Goal: Task Accomplishment & Management: Complete application form

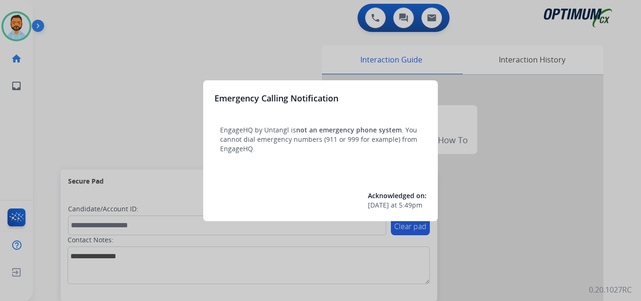
click at [96, 75] on div at bounding box center [320, 150] width 641 height 301
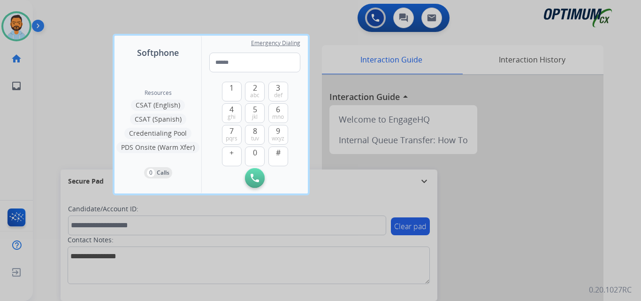
click at [83, 77] on div at bounding box center [320, 150] width 641 height 301
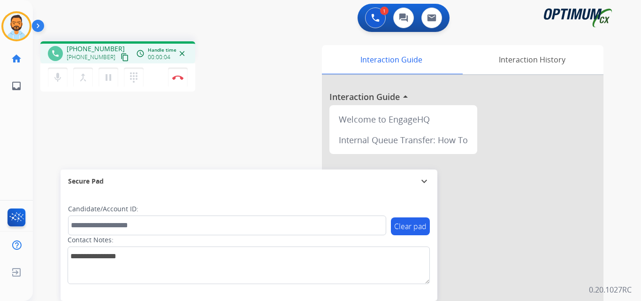
click at [121, 60] on mat-icon "content_copy" at bounding box center [125, 57] width 8 height 8
click at [182, 74] on button "Disconnect" at bounding box center [178, 78] width 20 height 20
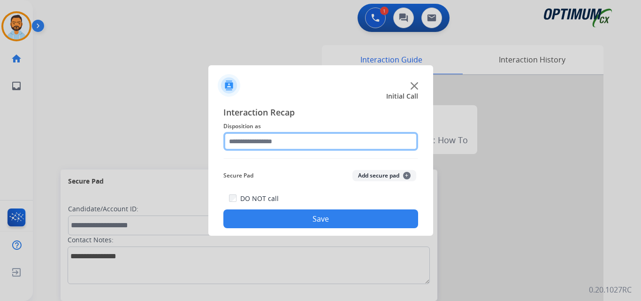
click at [338, 144] on input "text" at bounding box center [320, 141] width 195 height 19
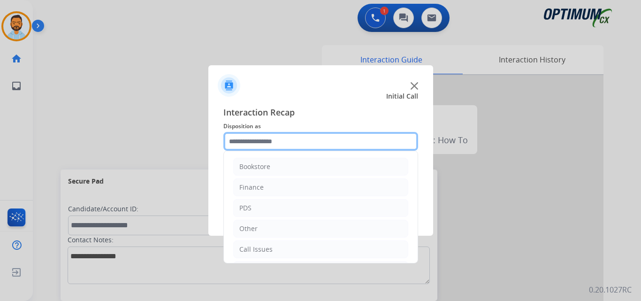
scroll to position [64, 0]
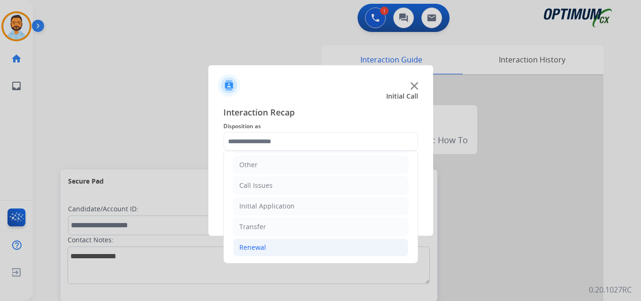
click at [271, 248] on li "Renewal" at bounding box center [320, 247] width 175 height 18
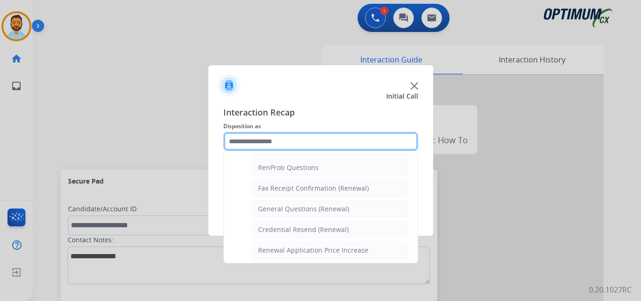
scroll to position [362, 0]
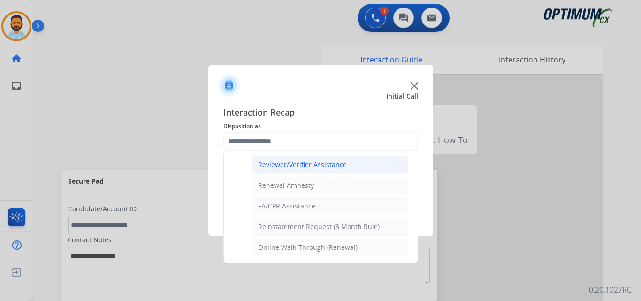
click at [324, 167] on div "Reviewer/Verifier Assistance" at bounding box center [302, 164] width 89 height 9
type input "**********"
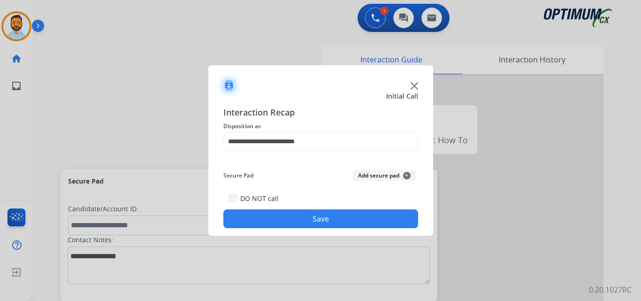
click at [317, 223] on button "Save" at bounding box center [320, 218] width 195 height 19
